Goal: Information Seeking & Learning: Learn about a topic

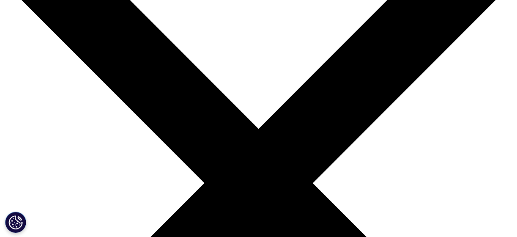
scroll to position [191, 491]
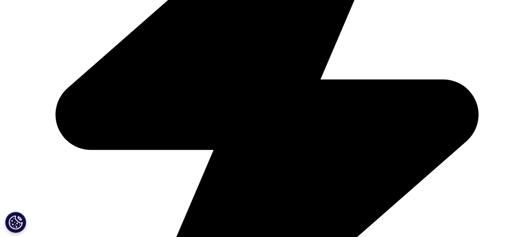
scroll to position [634, 0]
